Goal: Task Accomplishment & Management: Manage account settings

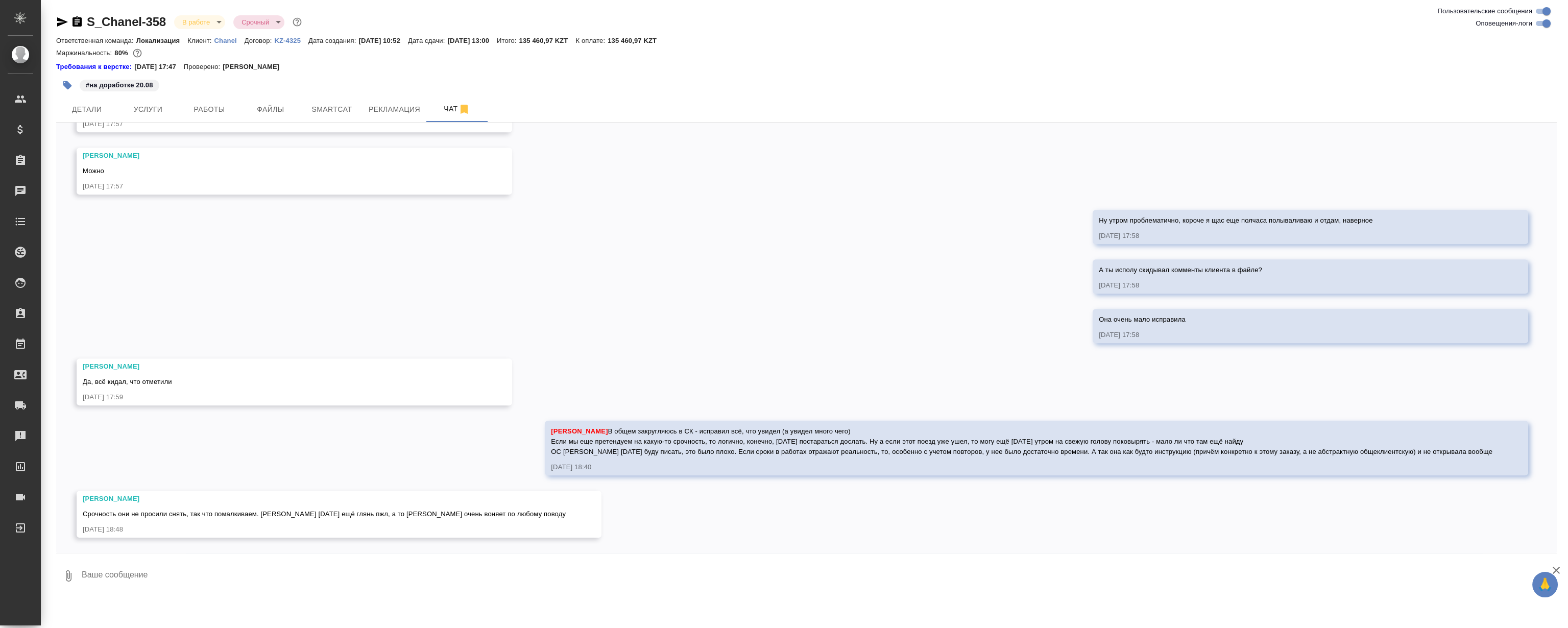
scroll to position [3482, 0]
click at [340, 108] on span "Smartcat" at bounding box center [332, 109] width 49 height 13
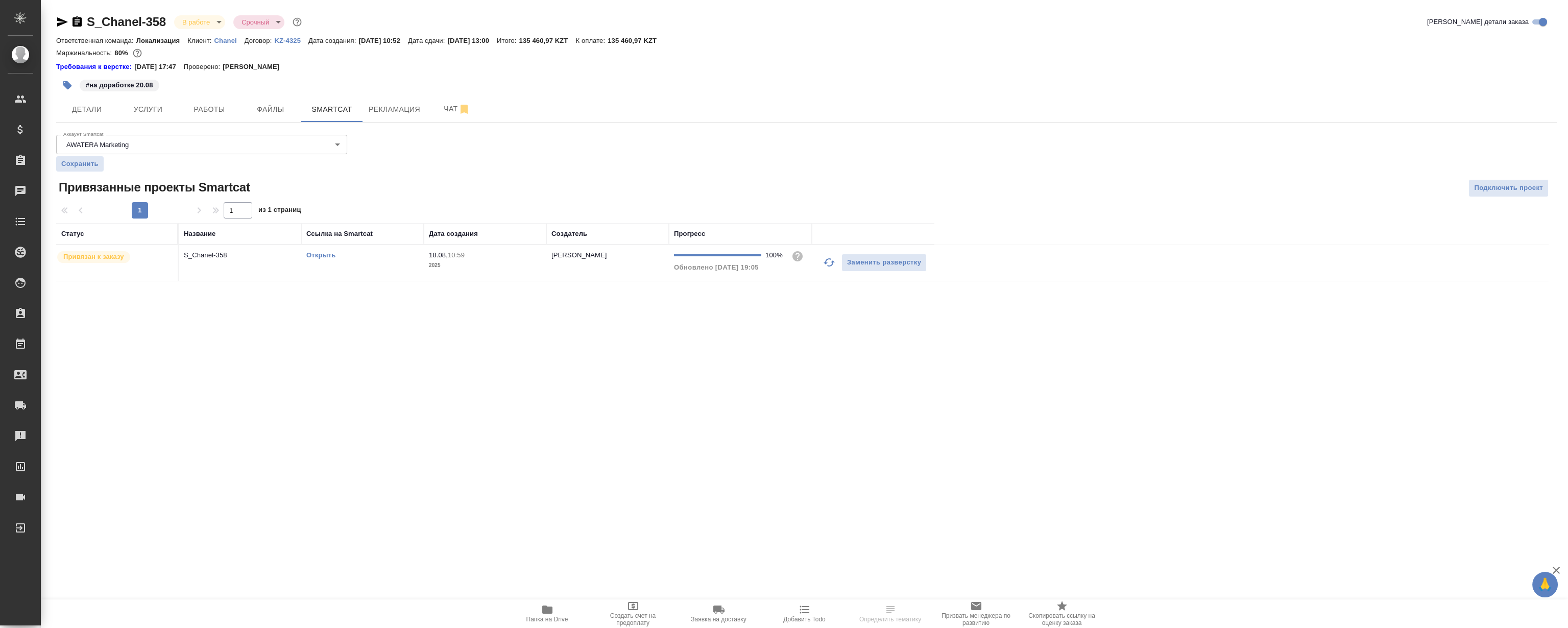
click at [323, 250] on td "Открыть" at bounding box center [362, 263] width 122 height 36
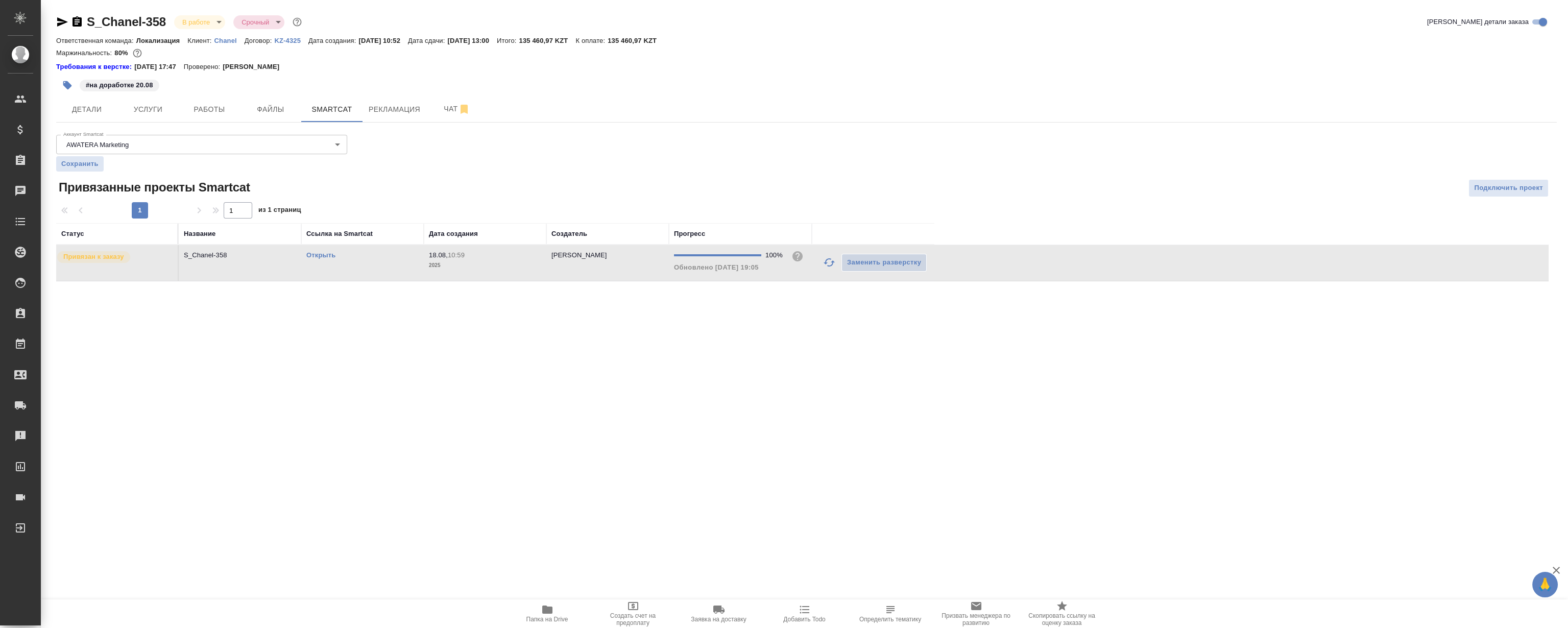
click at [314, 255] on link "Открыть" at bounding box center [321, 254] width 29 height 7
click at [414, 112] on span "Рекламация" at bounding box center [395, 109] width 52 height 13
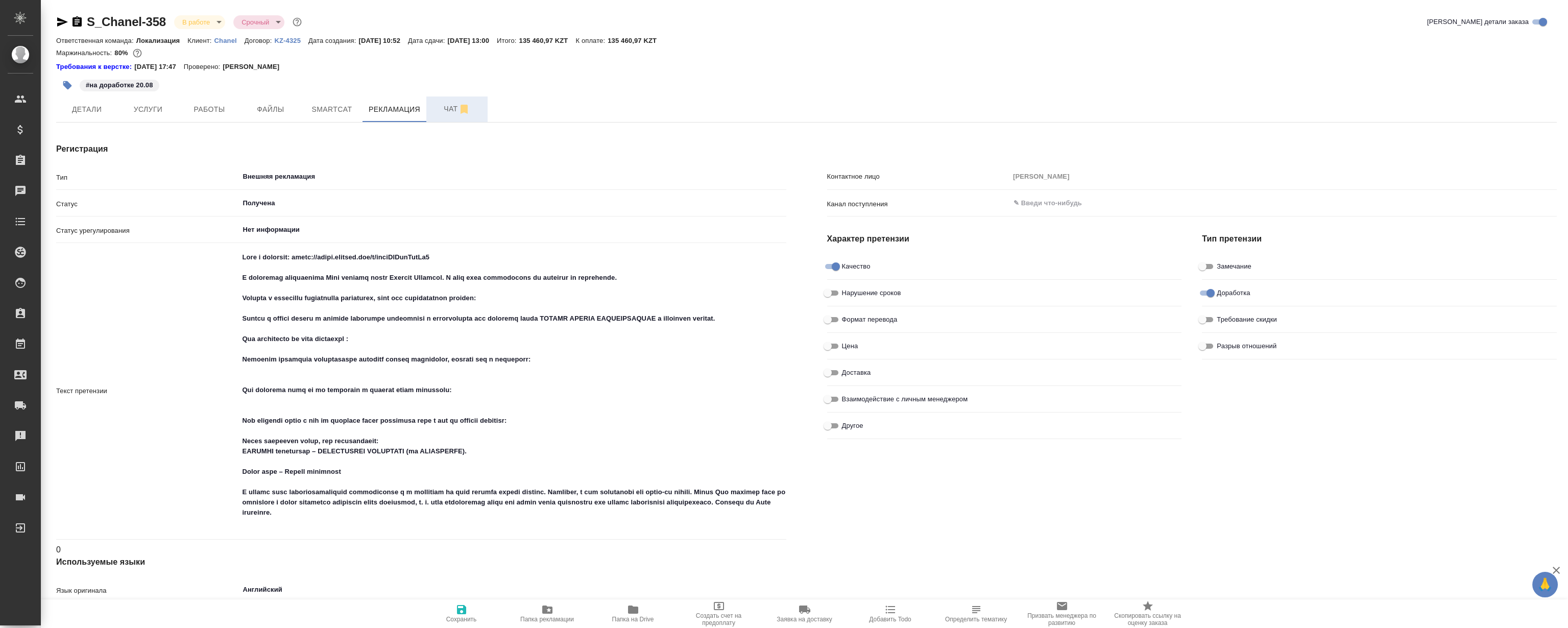
click at [447, 115] on span "Чат" at bounding box center [456, 109] width 49 height 13
type textarea "x"
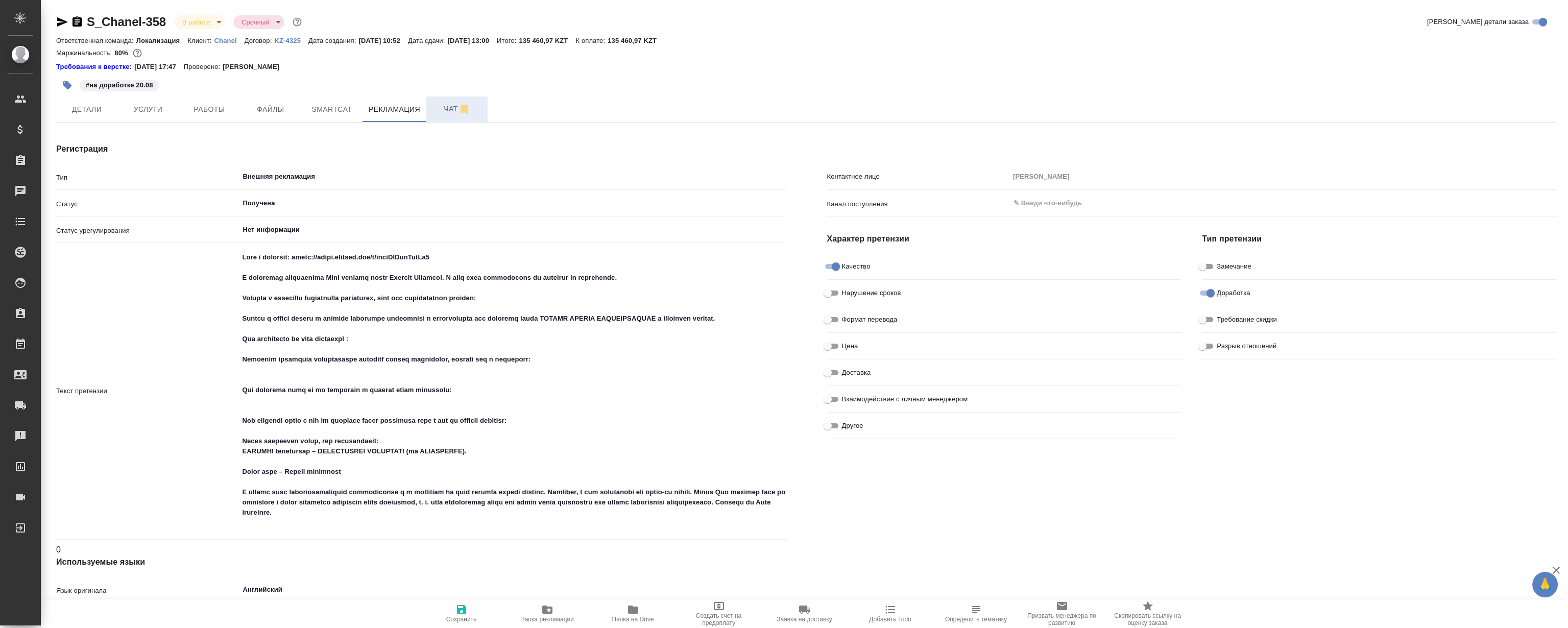
type textarea "x"
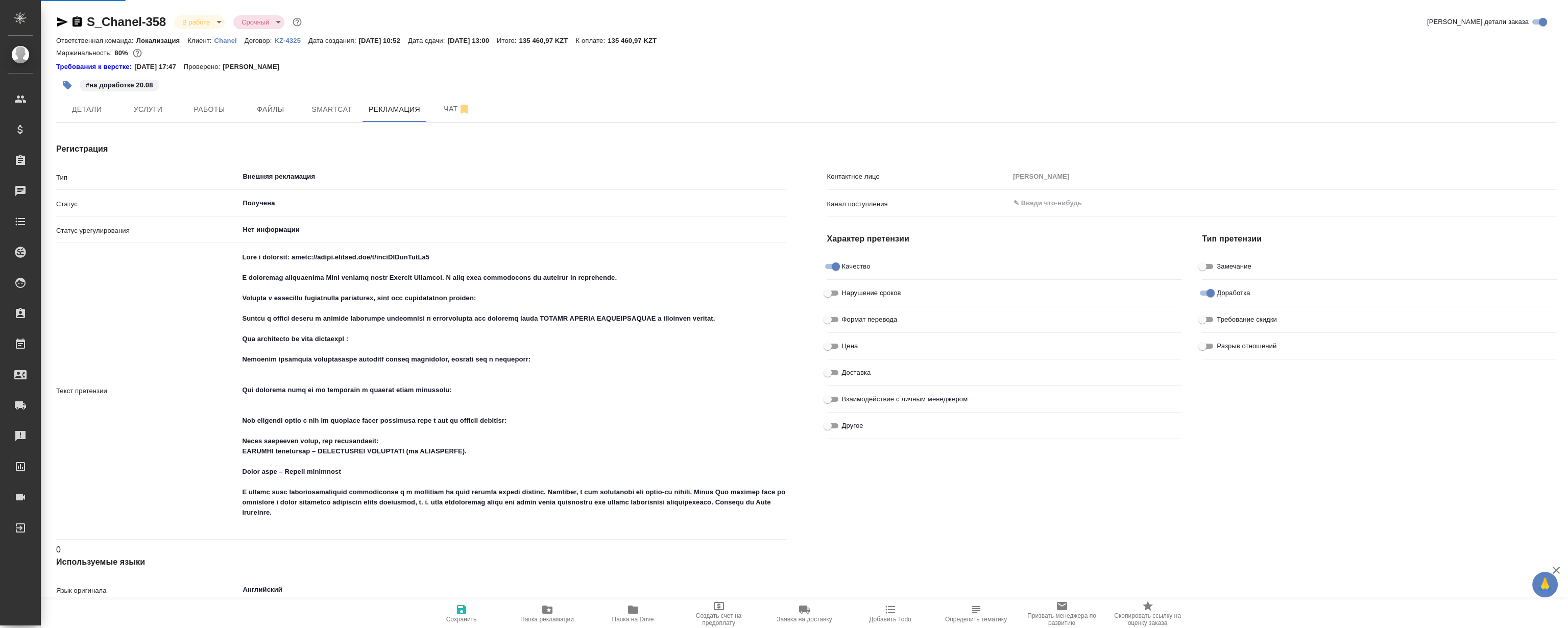
type textarea "x"
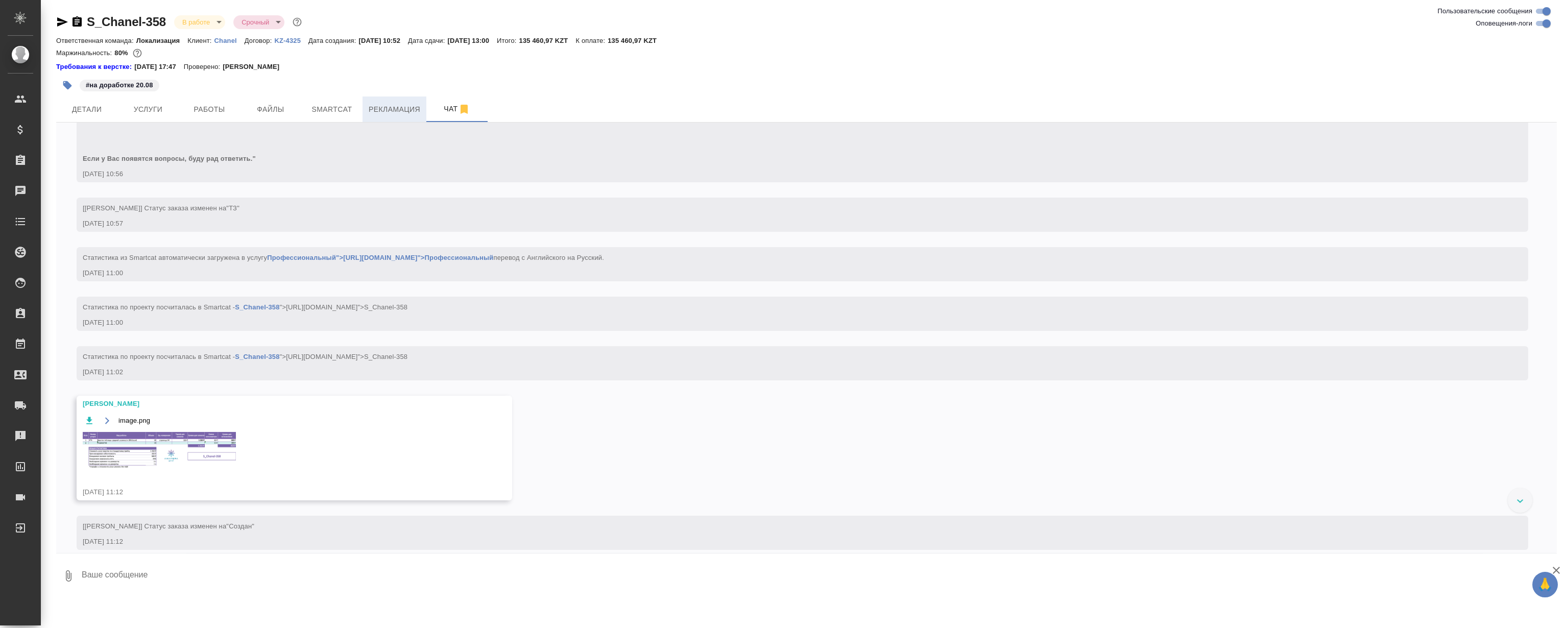
click at [399, 102] on button "Рекламация" at bounding box center [394, 109] width 64 height 26
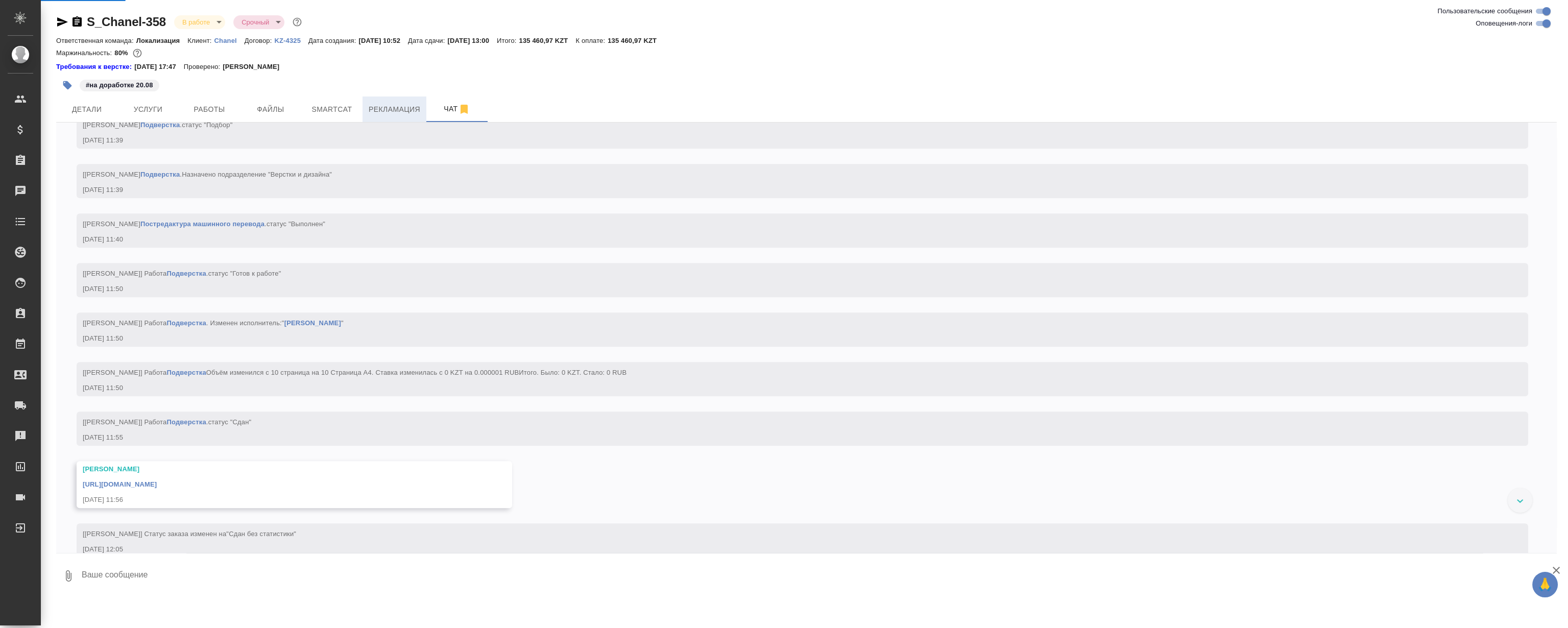
scroll to position [2786, 0]
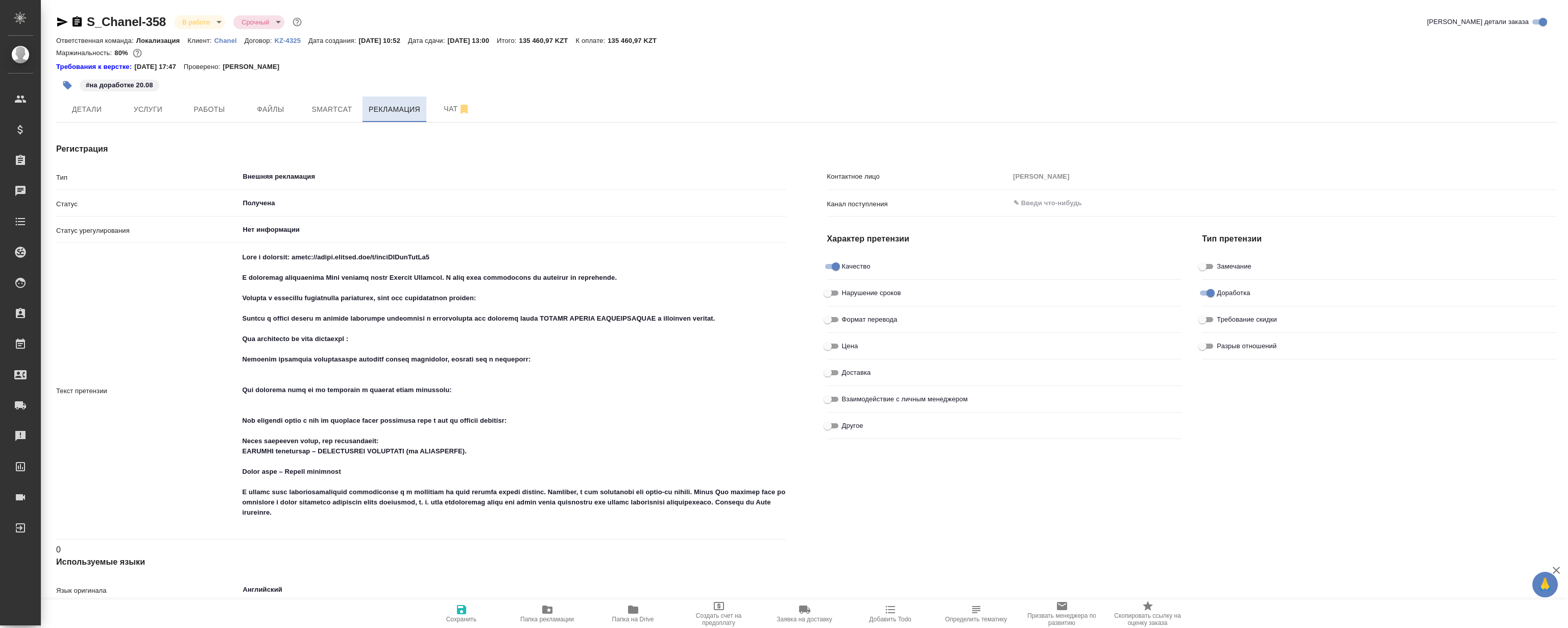
type textarea "x"
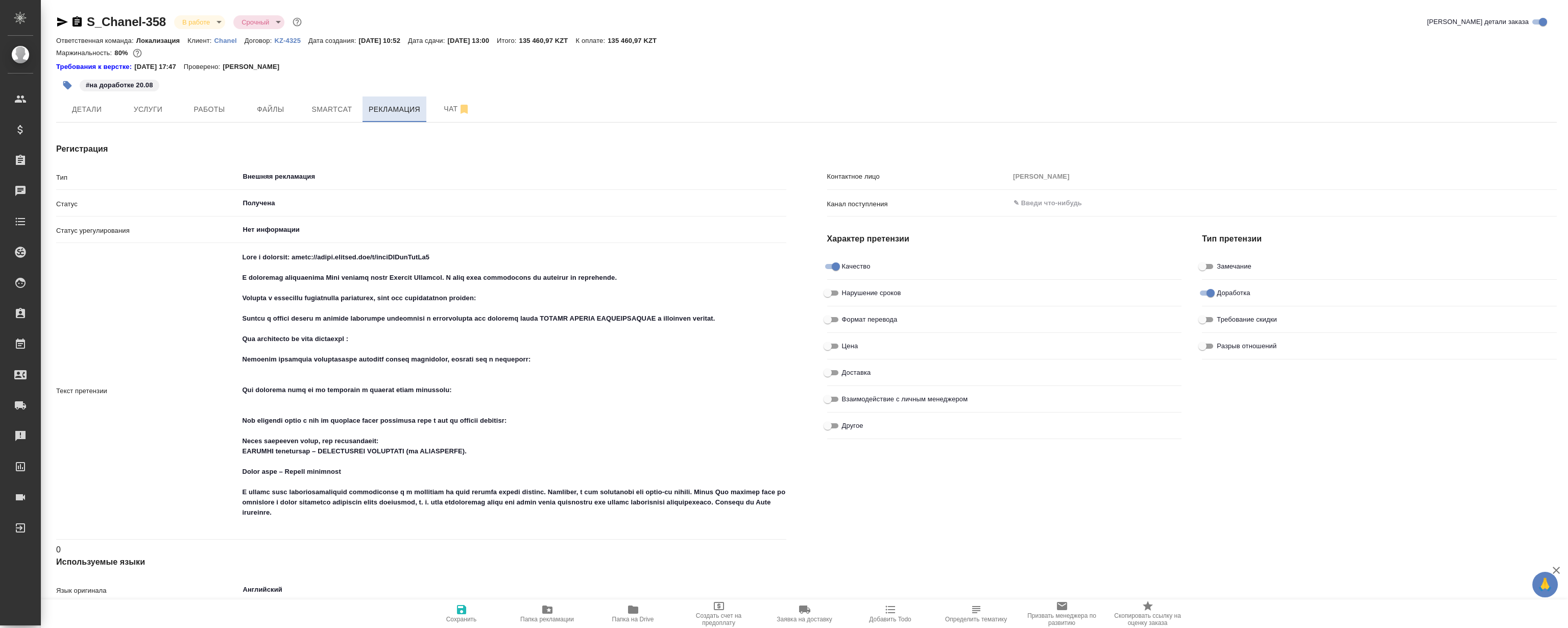
type textarea "x"
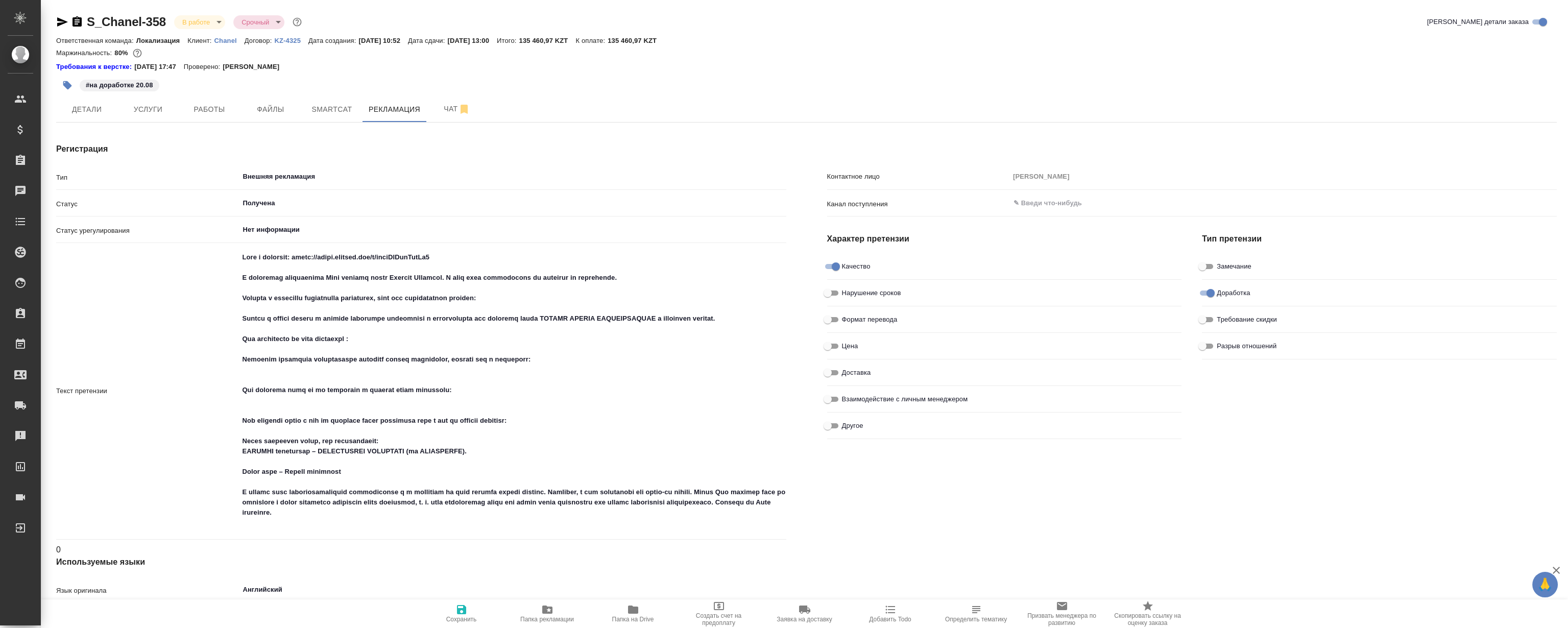
type textarea "x"
click at [433, 112] on span "Чат" at bounding box center [456, 109] width 49 height 13
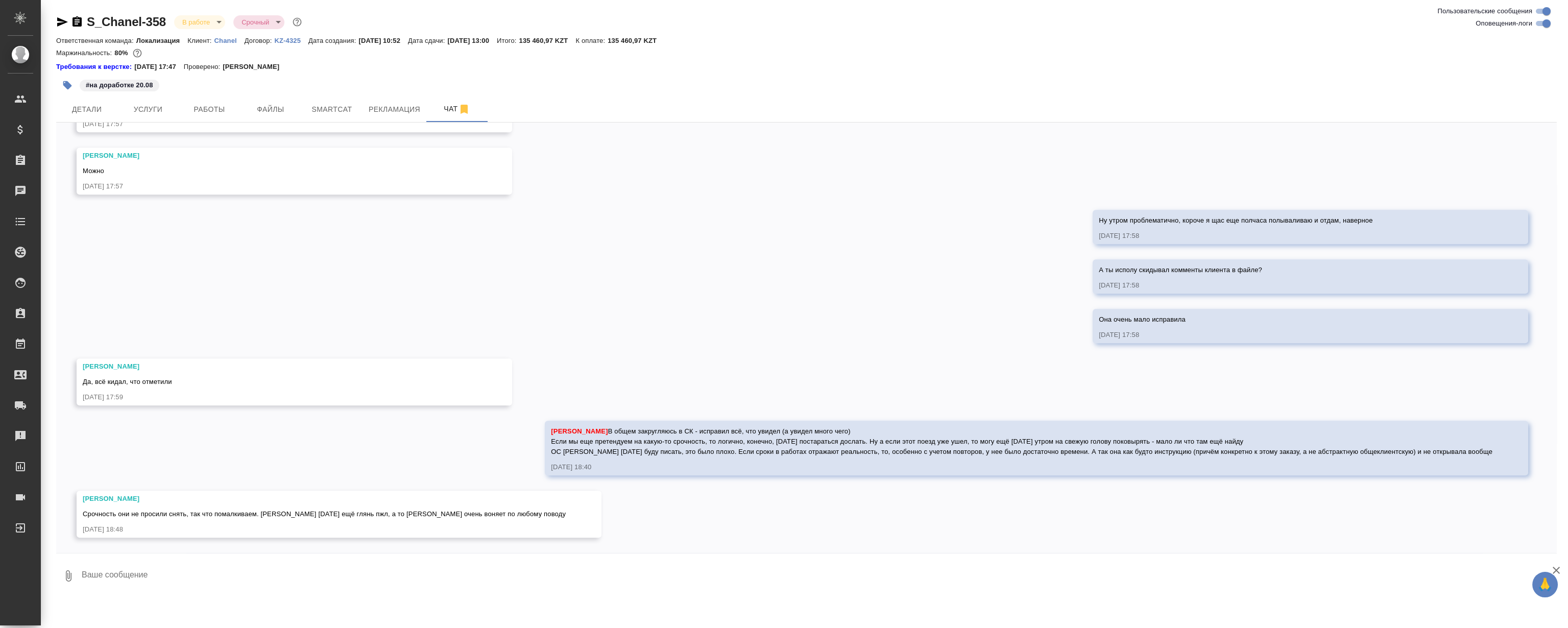
scroll to position [3482, 0]
click at [615, 287] on div "18.08, понедельник [Валяева Анна] Создана работа Постредактура машинного перево…" at bounding box center [806, 337] width 1501 height 431
click at [456, 284] on div "18.08, понедельник [Валяева Анна] Создана работа Постредактура машинного перево…" at bounding box center [806, 337] width 1501 height 431
click at [235, 109] on button "Работы" at bounding box center [210, 109] width 61 height 26
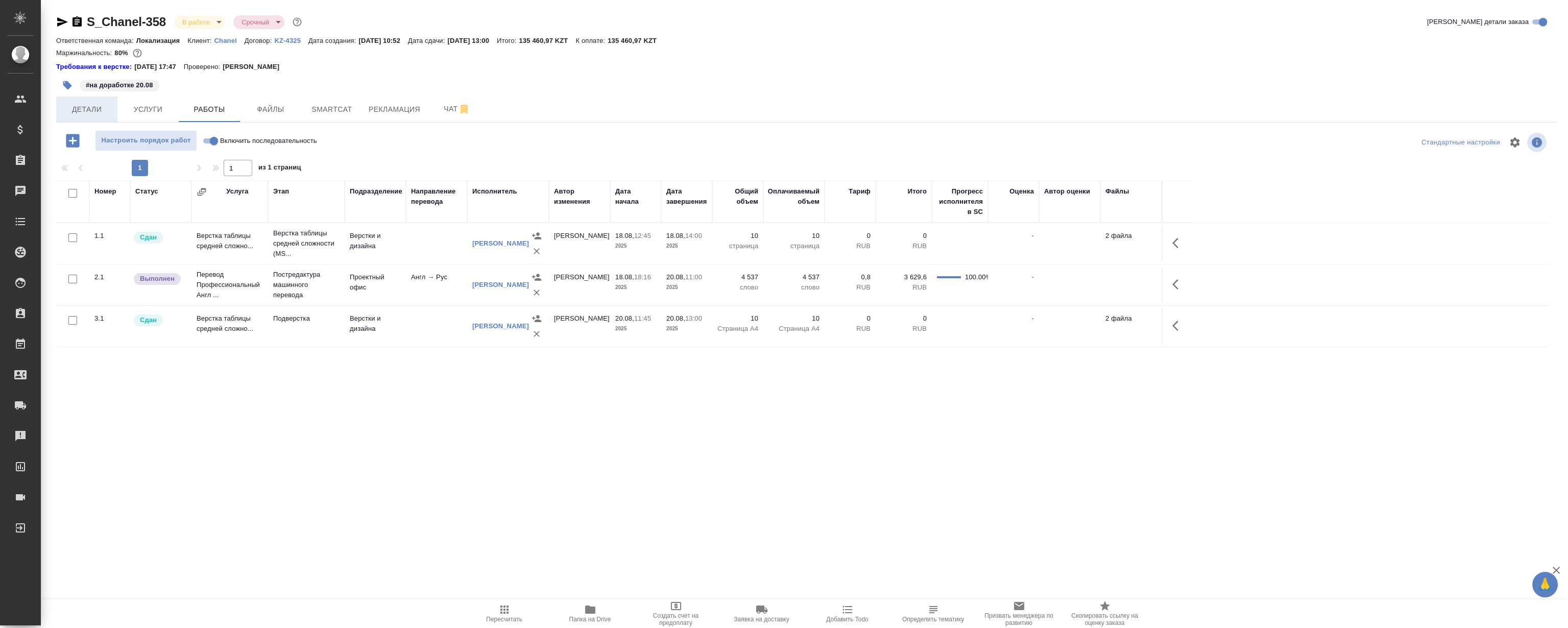
click at [96, 110] on span "Детали" at bounding box center [87, 109] width 49 height 13
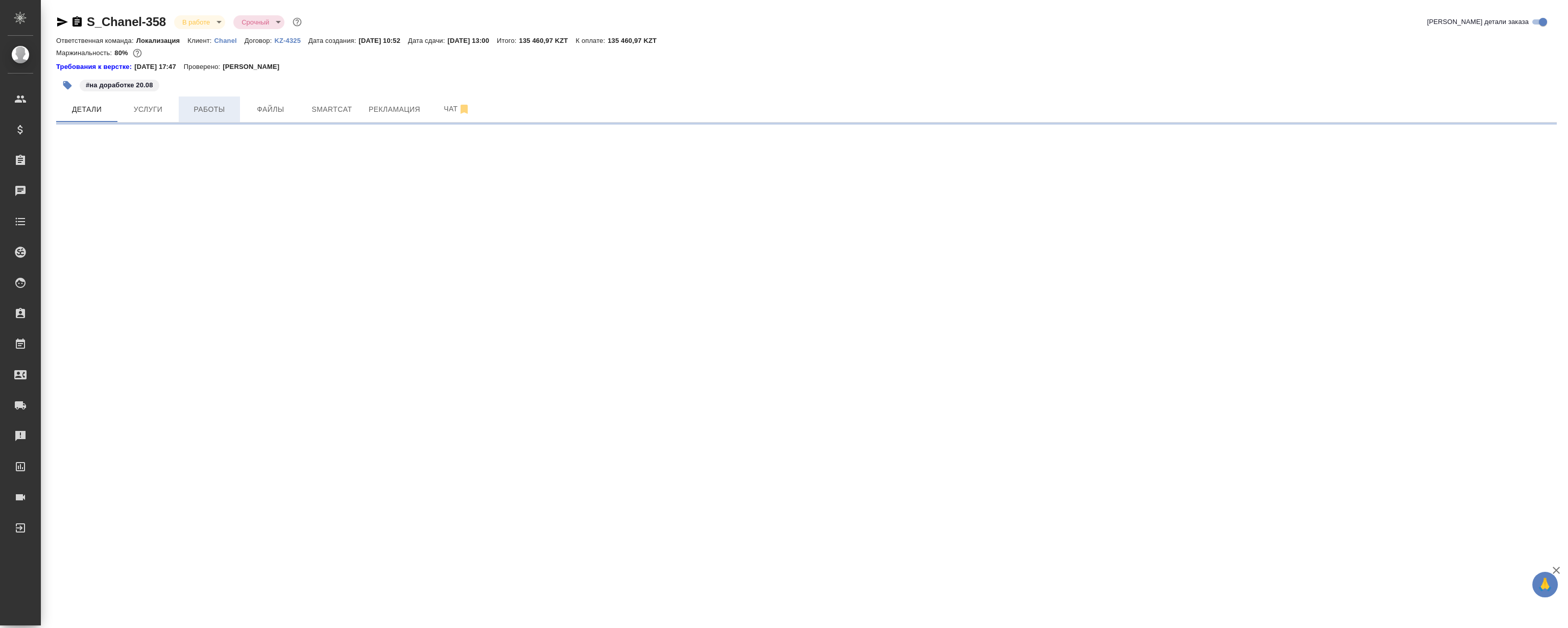
select select "RU"
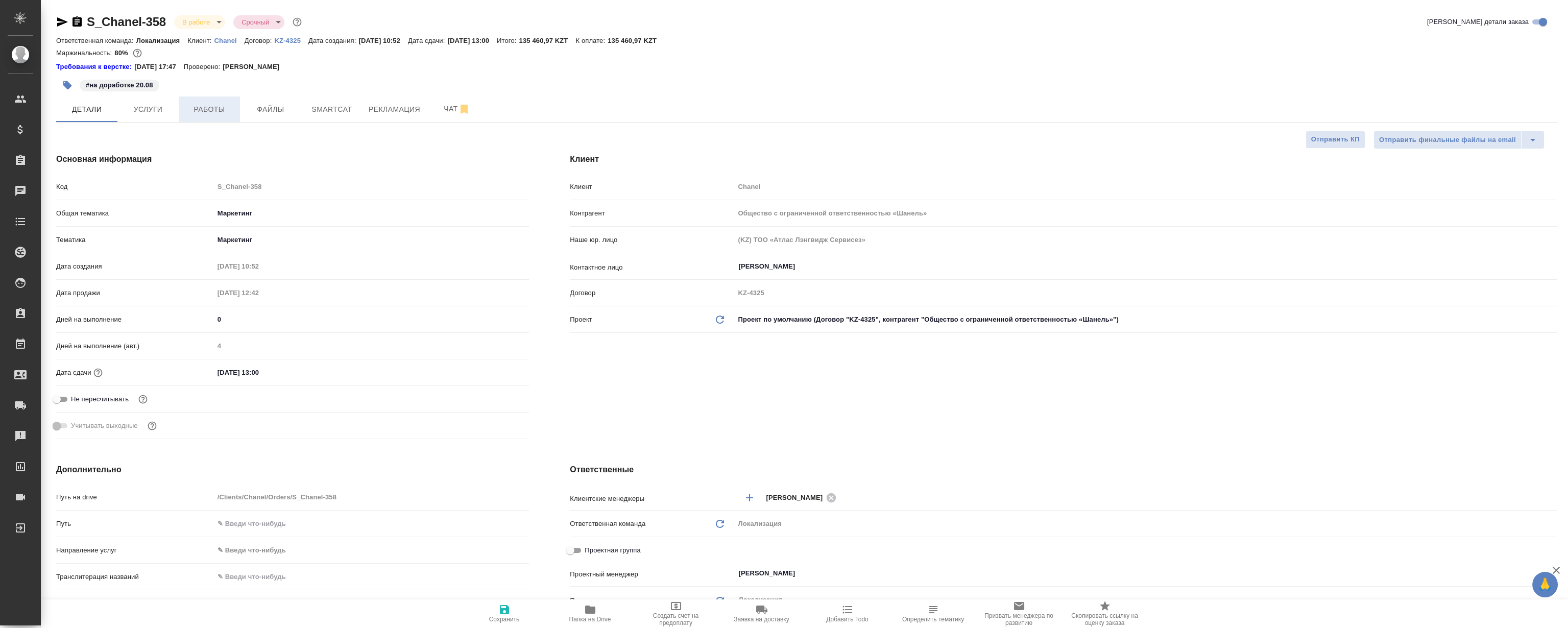
type textarea "x"
click at [204, 108] on span "Работы" at bounding box center [209, 109] width 49 height 13
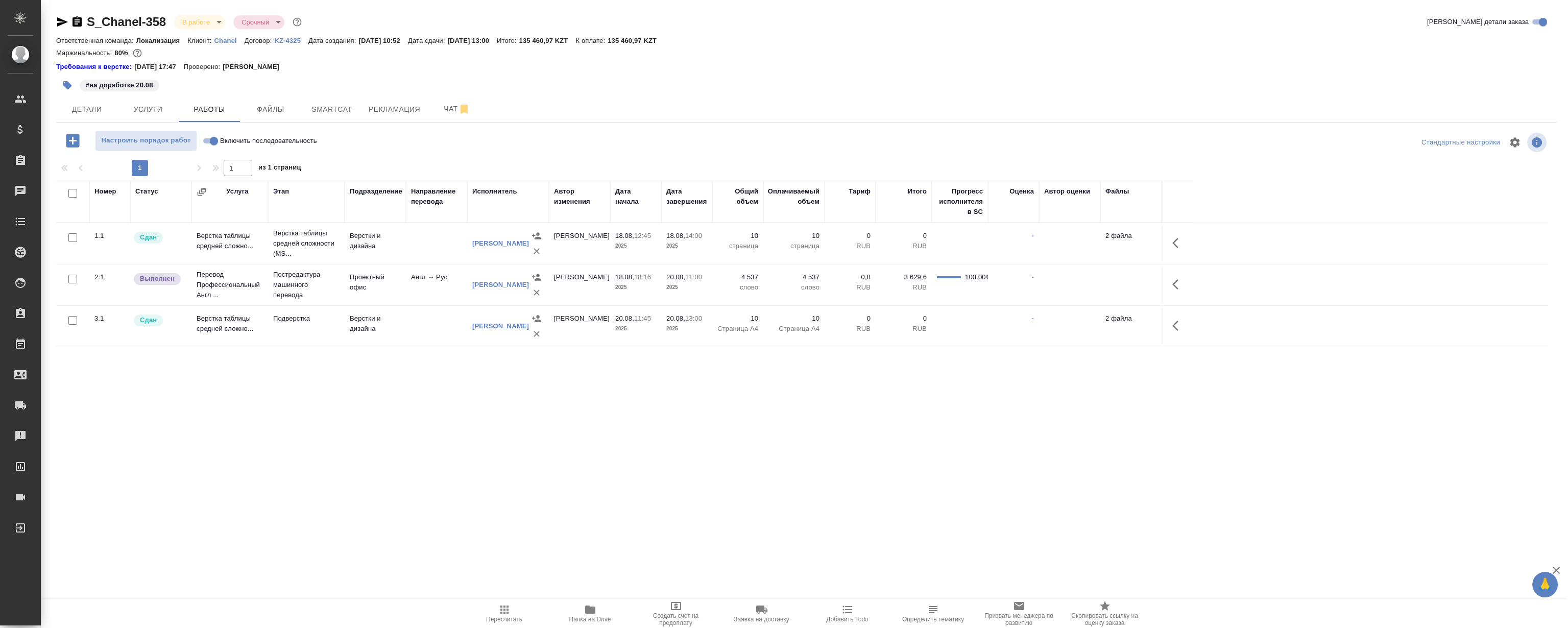
click at [439, 122] on hr at bounding box center [806, 122] width 1501 height 1
click at [439, 109] on span "Чат" at bounding box center [456, 109] width 49 height 13
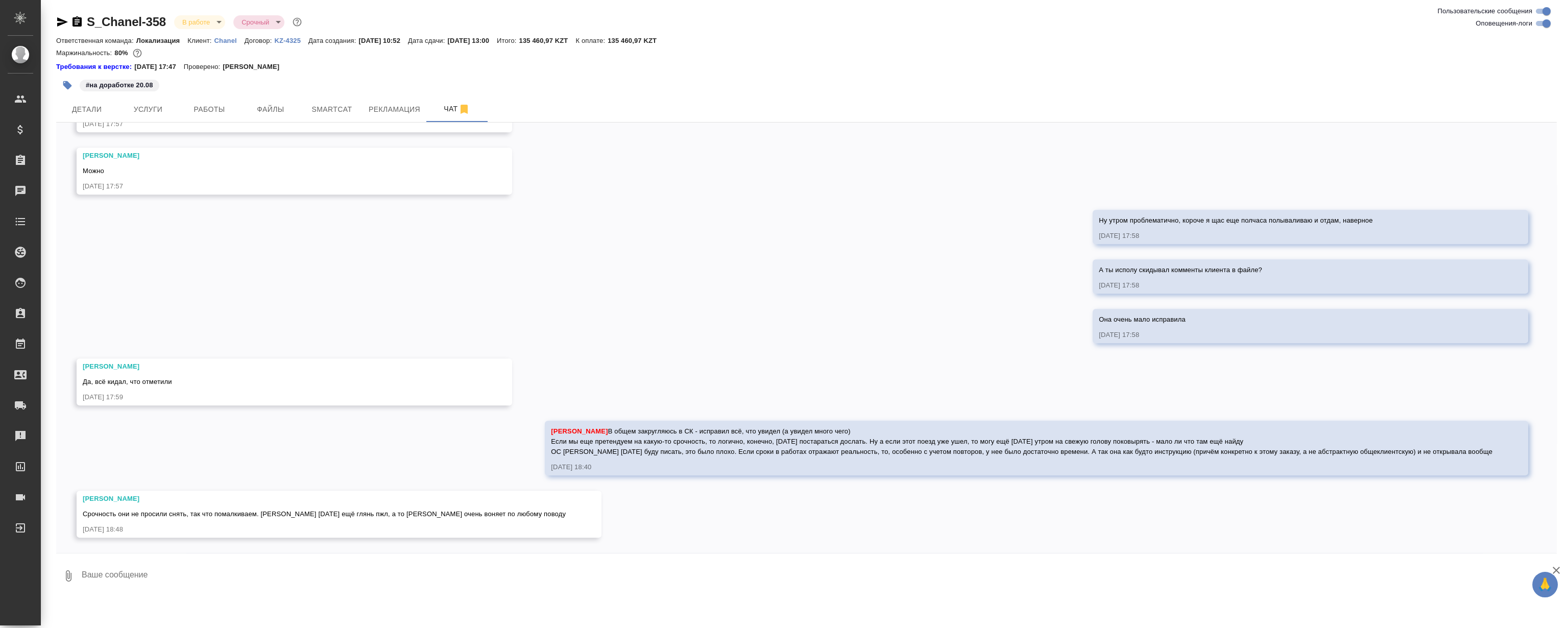
scroll to position [3482, 0]
click at [282, 460] on div "18.08, понедельник [Валяева Анна] Создана работа Постредактура машинного перево…" at bounding box center [806, 337] width 1501 height 431
click at [256, 466] on div "18.08, понедельник [Валяева Анна] Создана работа Постредактура машинного перево…" at bounding box center [806, 337] width 1501 height 431
click at [217, 470] on div "18.08, понедельник [Валяева Анна] Создана работа Постредактура машинного перево…" at bounding box center [806, 337] width 1501 height 431
click at [245, 480] on div "18.08, понедельник [Валяева Анна] Создана работа Постредактура машинного перево…" at bounding box center [806, 337] width 1501 height 431
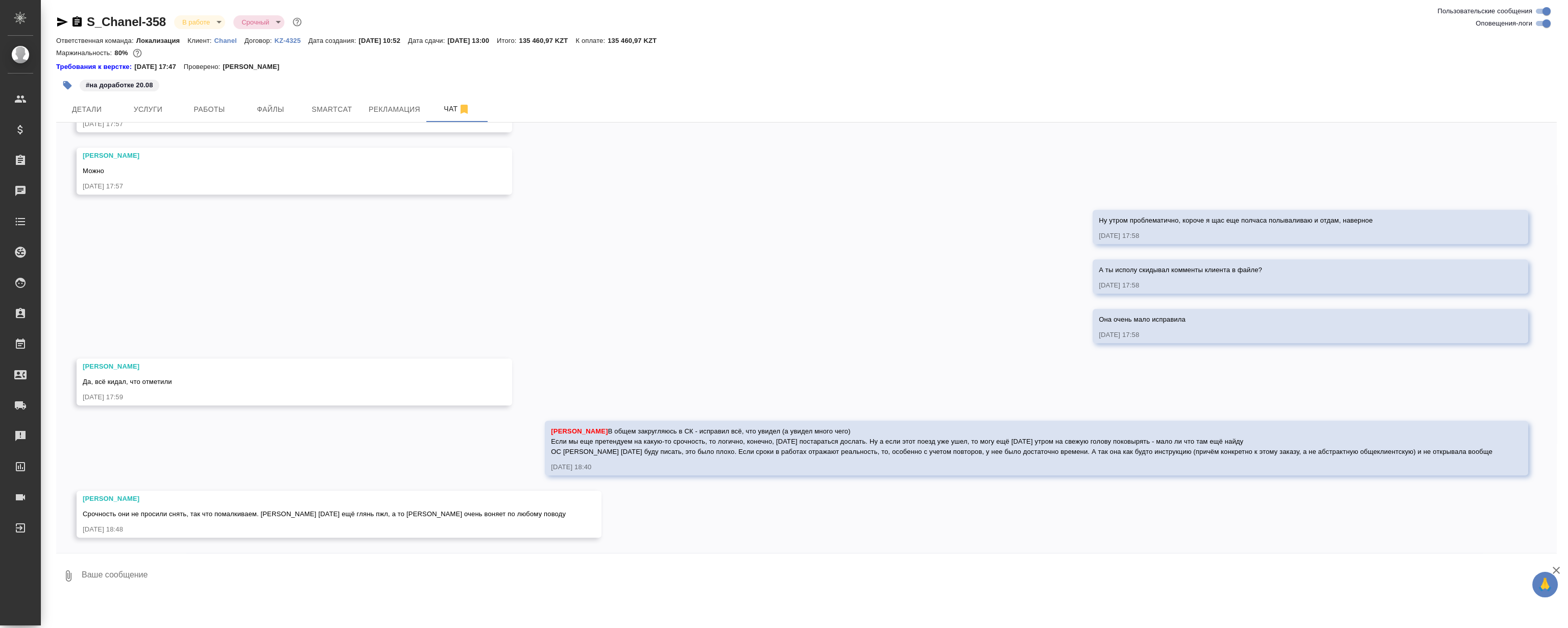
click at [198, 471] on div "18.08, понедельник [Валяева Анна] Создана работа Постредактура машинного перево…" at bounding box center [806, 337] width 1501 height 431
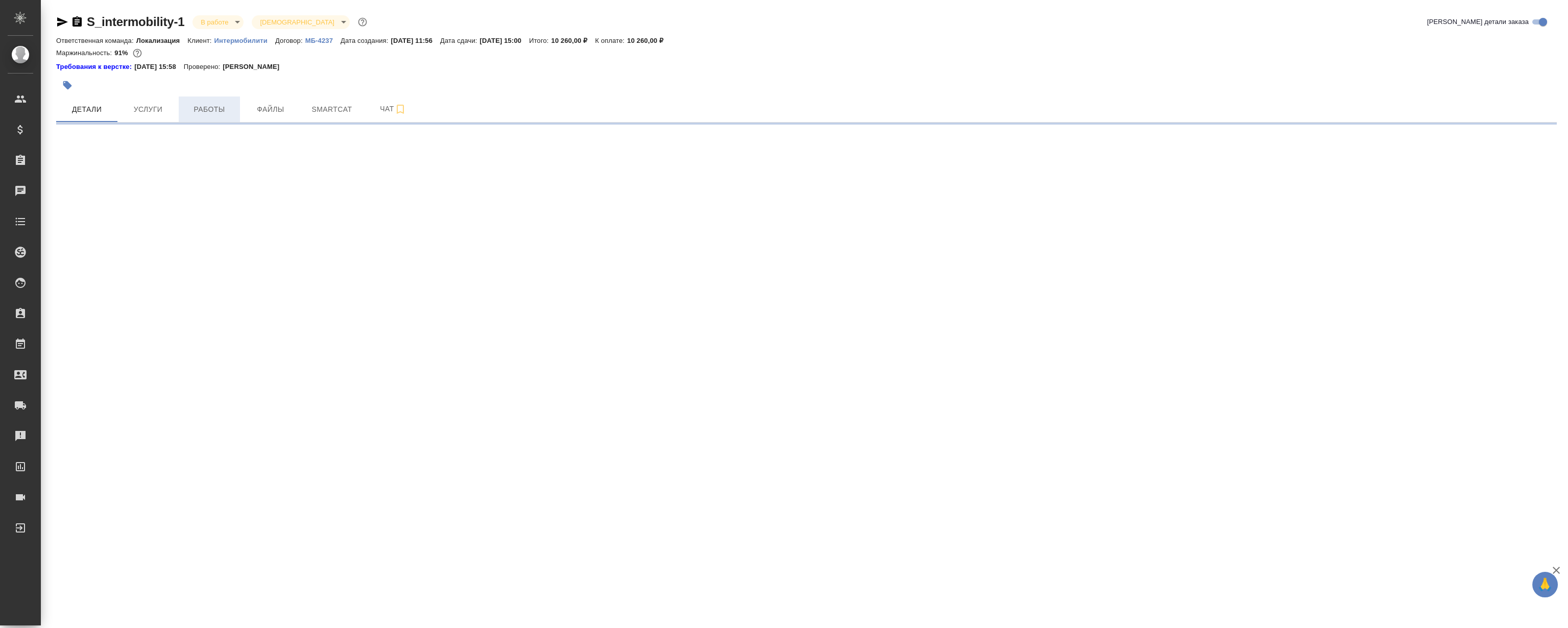
select select "RU"
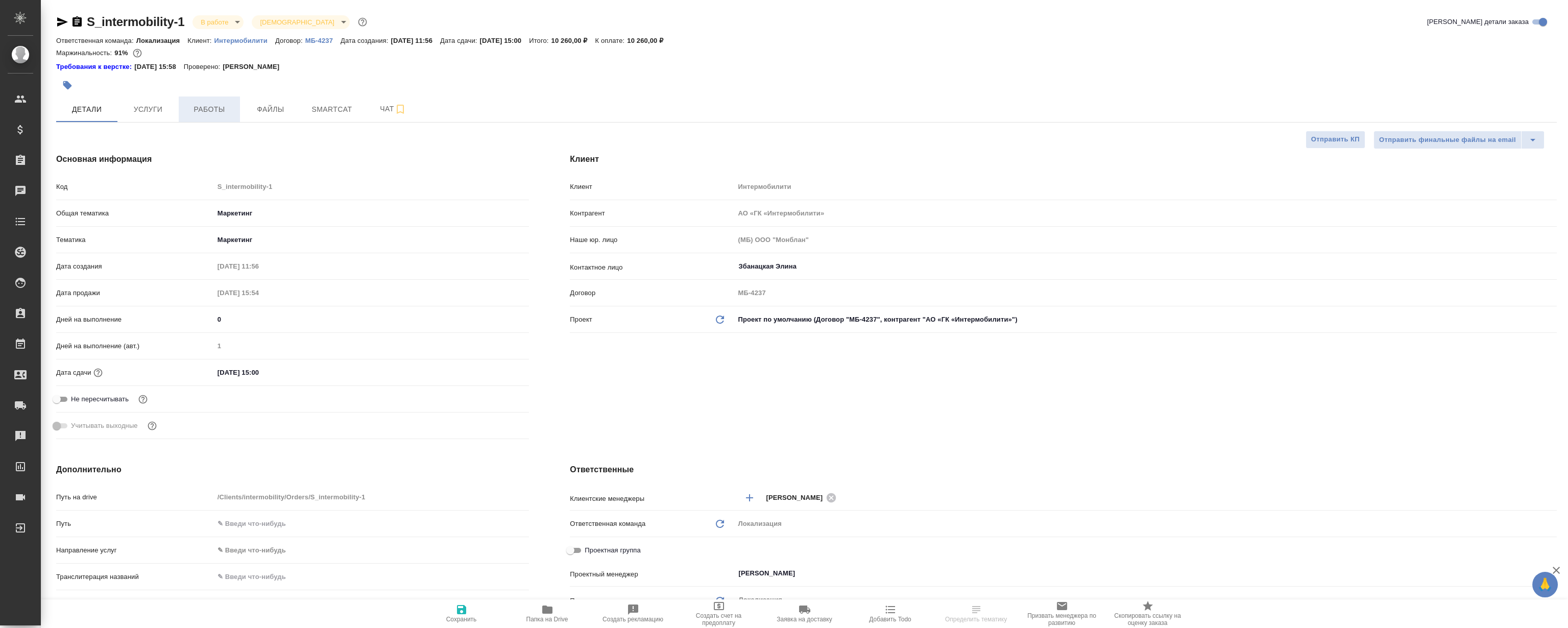
click at [222, 102] on button "Работы" at bounding box center [210, 109] width 61 height 26
type textarea "x"
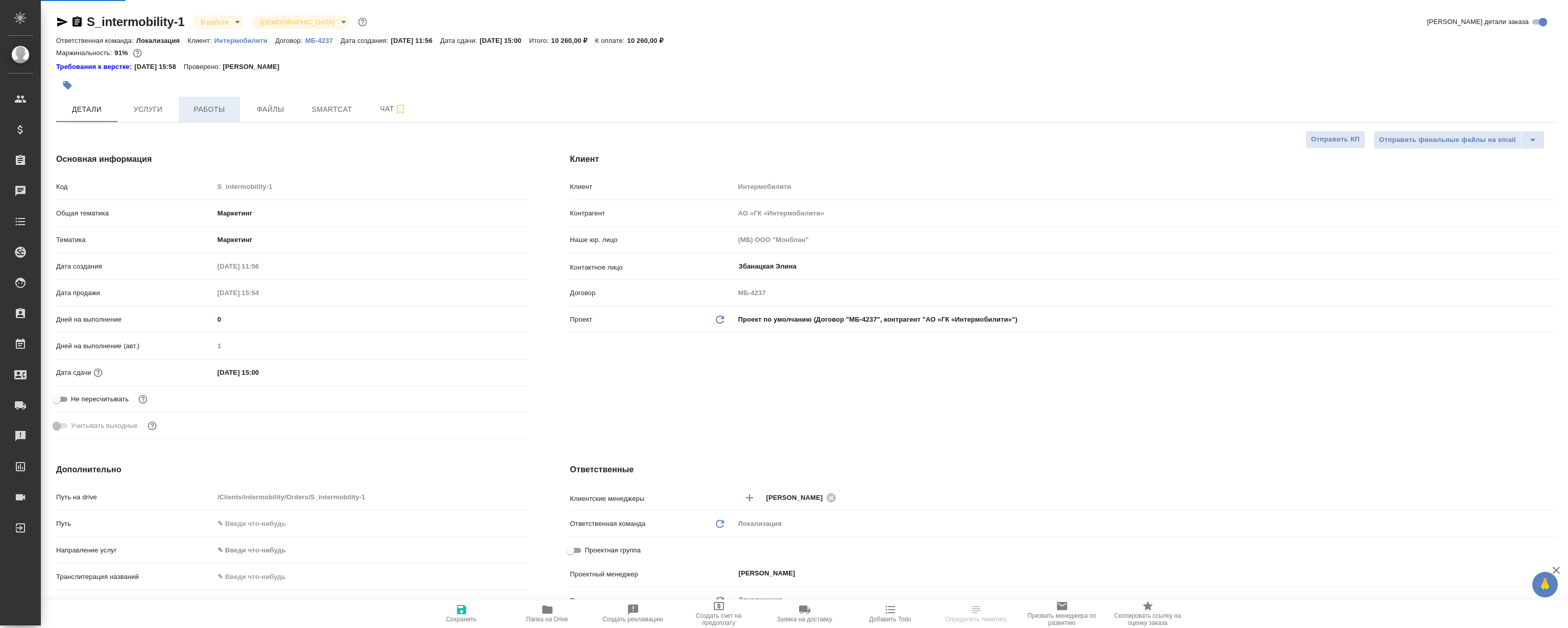
type textarea "x"
